Goal: Find specific page/section: Find specific page/section

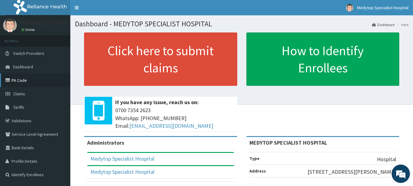
click at [27, 79] on link "PA Code" at bounding box center [35, 79] width 70 height 13
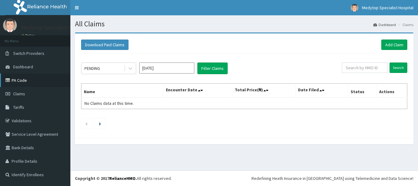
click at [28, 80] on link "PA Code" at bounding box center [35, 79] width 70 height 13
